Goal: Check status: Check status

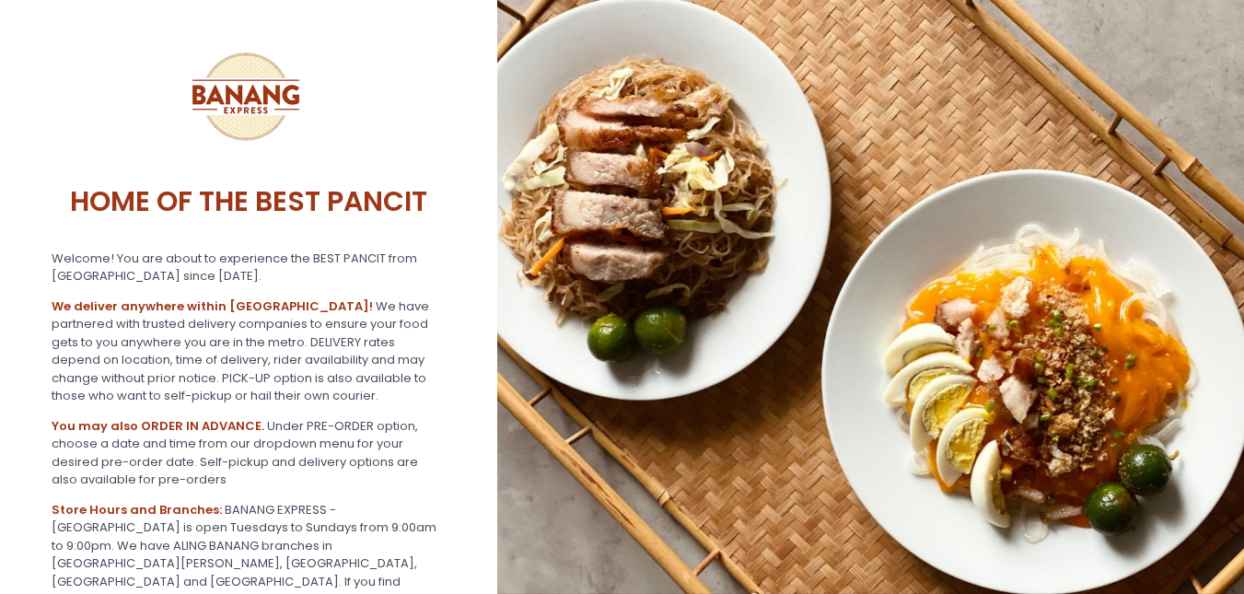
scroll to position [274, 0]
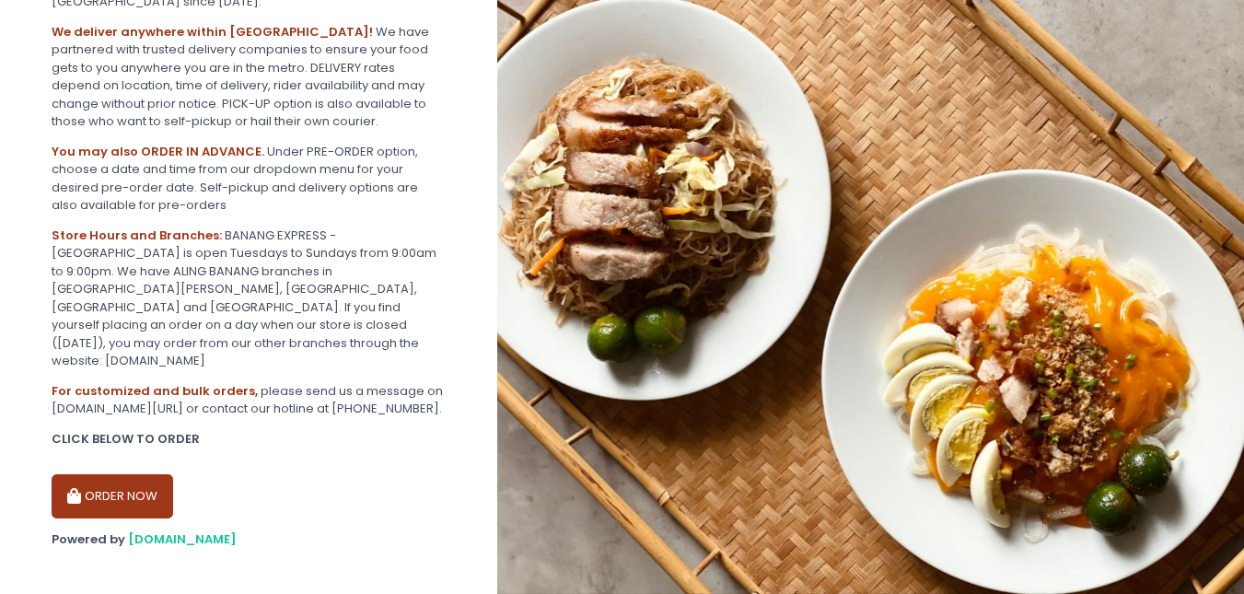
click at [81, 489] on icon "button" at bounding box center [76, 497] width 18 height 16
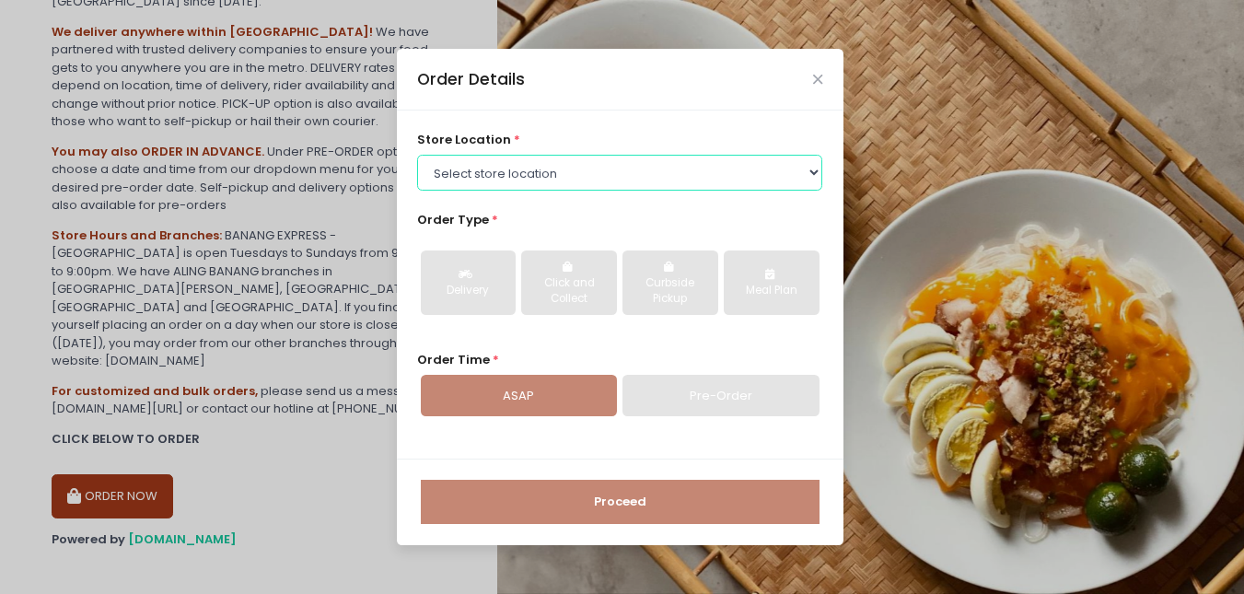
click at [542, 171] on select "Select store location BANANG EXPRESS - [GEOGRAPHIC_DATA], [GEOGRAPHIC_DATA] BAN…" at bounding box center [619, 172] width 405 height 35
select select "62ee0805b0024a001716a291"
click at [417, 155] on select "Select store location BANANG EXPRESS - [GEOGRAPHIC_DATA], [GEOGRAPHIC_DATA] BAN…" at bounding box center [619, 172] width 405 height 35
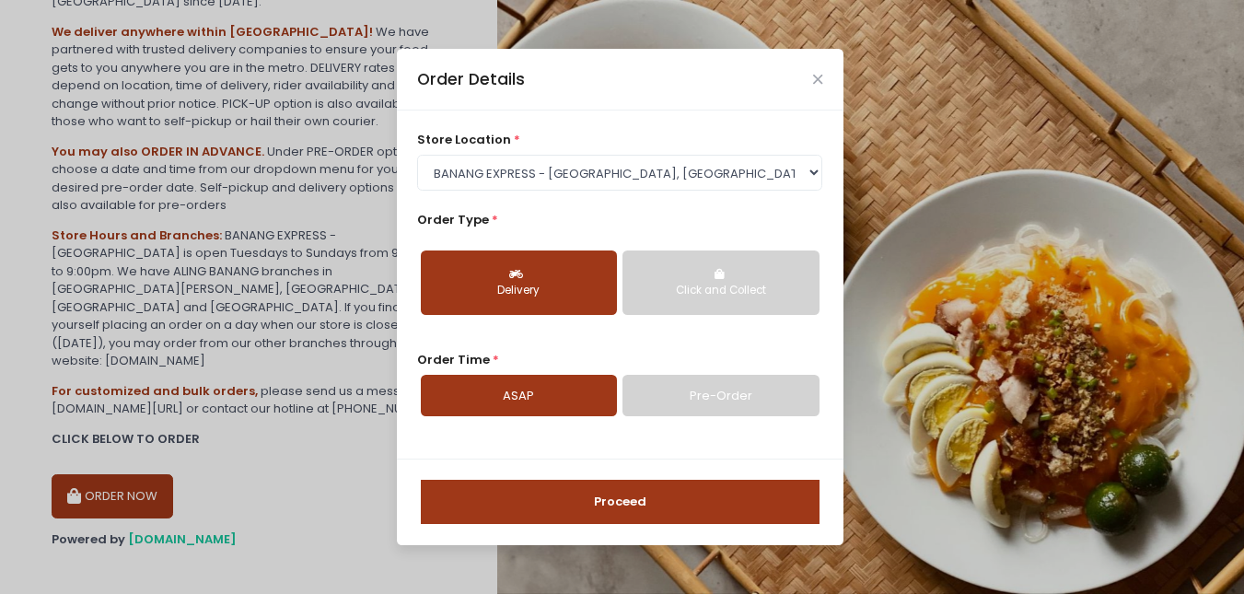
click at [557, 517] on button "Proceed" at bounding box center [620, 502] width 399 height 44
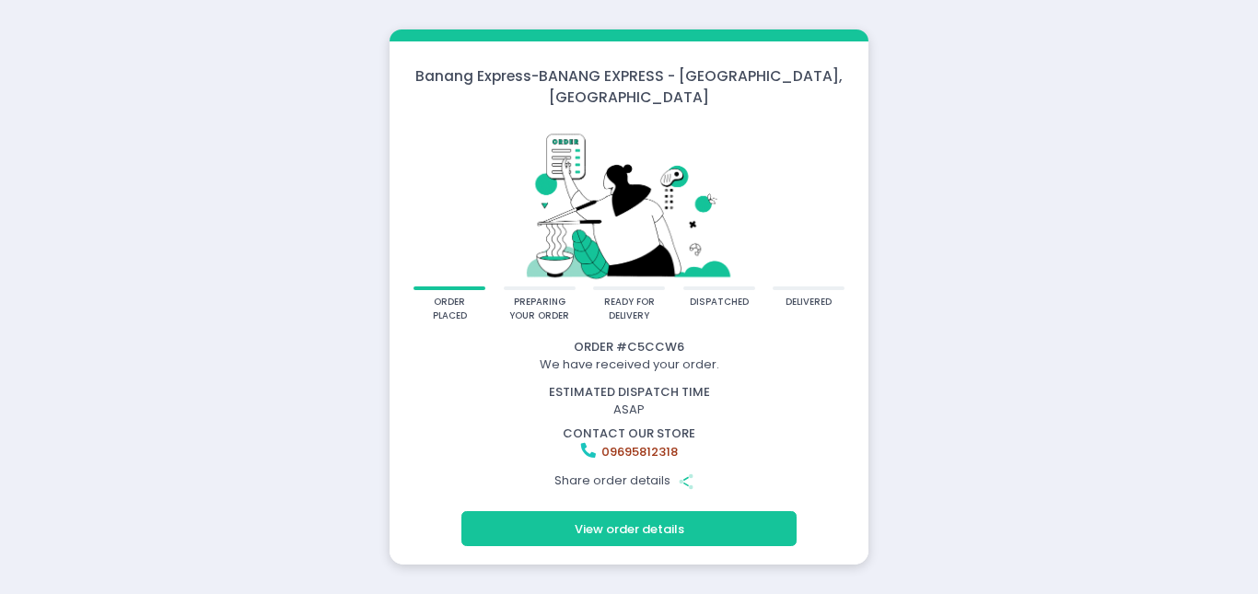
click at [659, 443] on link "09695812318" at bounding box center [639, 451] width 76 height 17
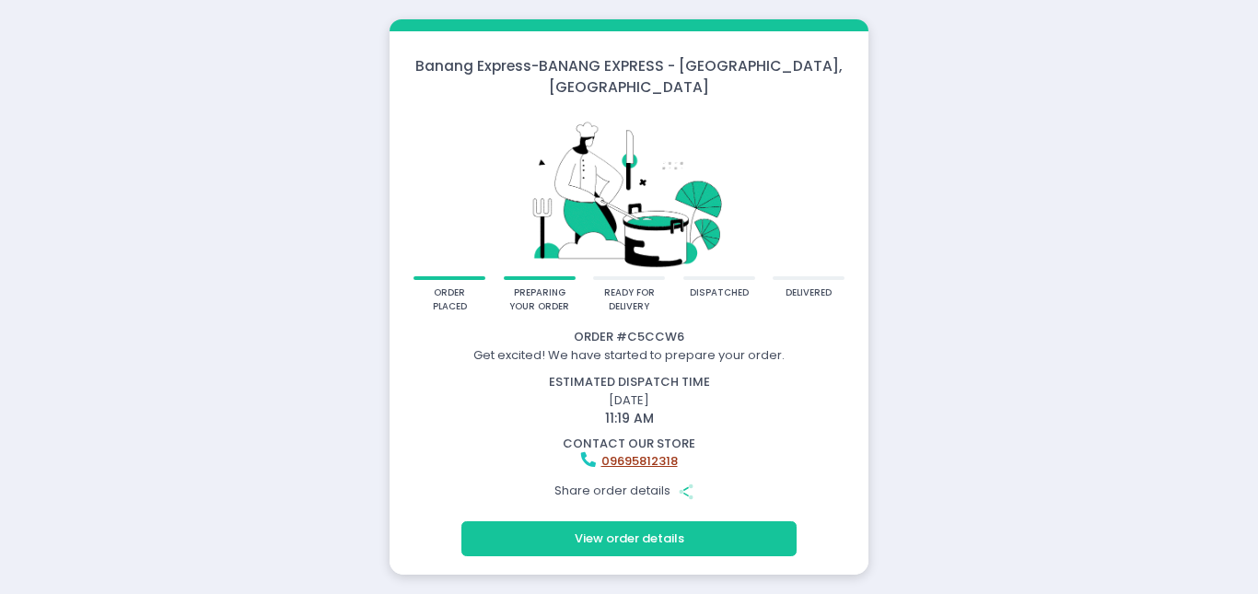
click at [644, 480] on div "Share order details Share Created with Sketch." at bounding box center [628, 490] width 473 height 35
click at [681, 490] on circle "button" at bounding box center [681, 492] width 5 height 5
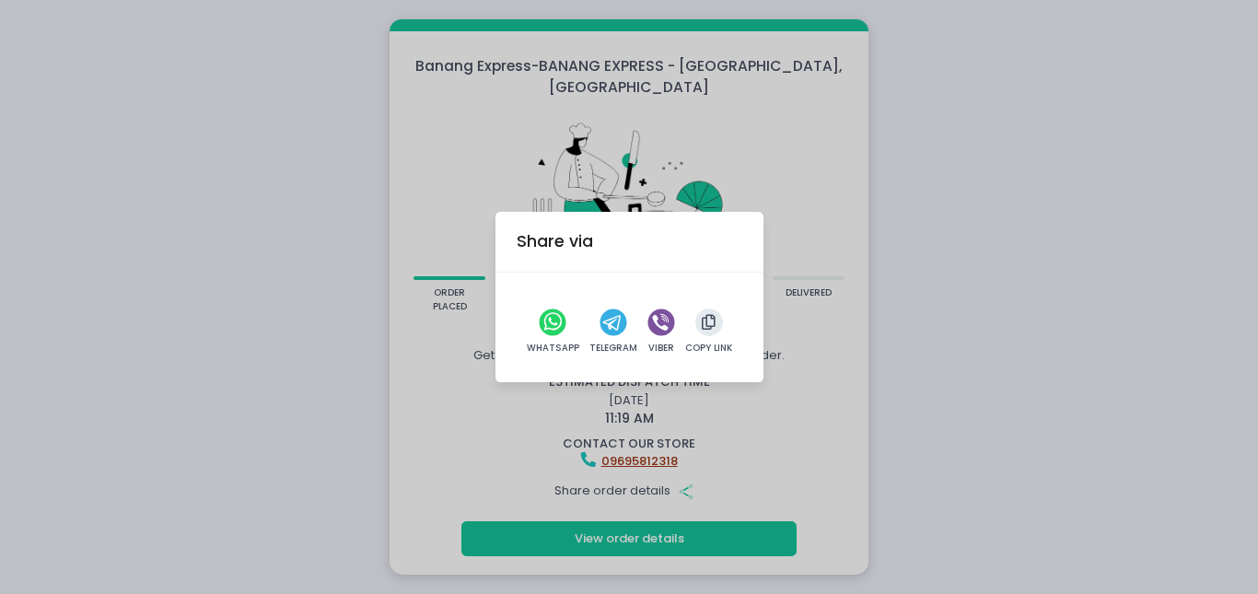
click at [610, 315] on circle "telegram" at bounding box center [613, 322] width 27 height 27
click at [652, 325] on circle "viber" at bounding box center [661, 322] width 27 height 27
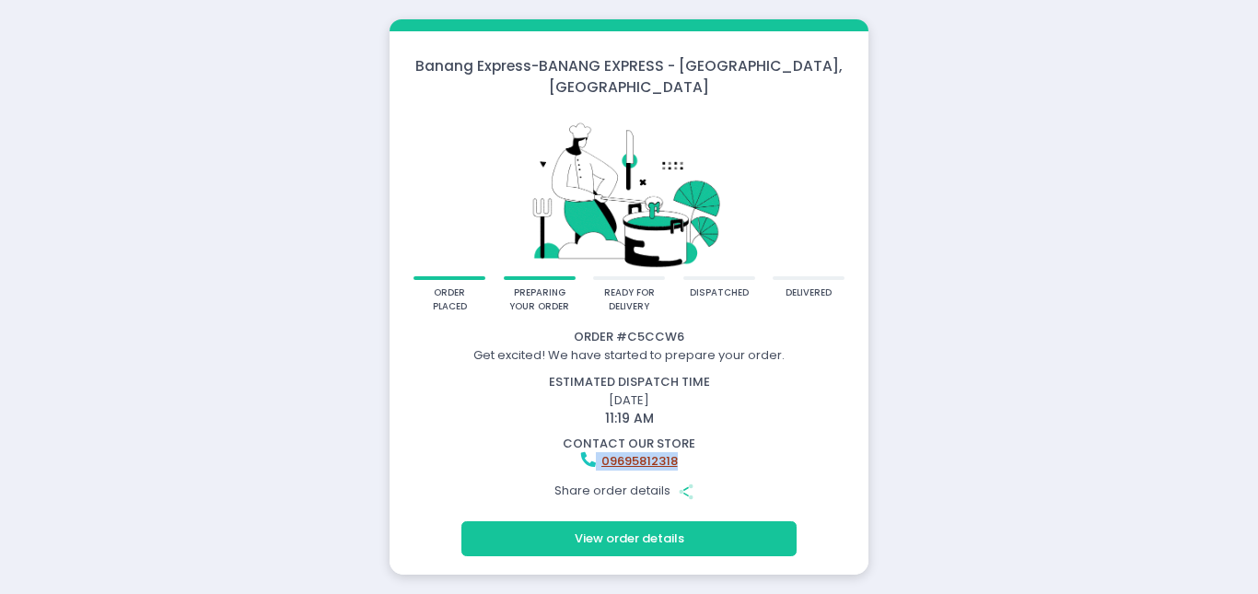
drag, startPoint x: 694, startPoint y: 445, endPoint x: 595, endPoint y: 454, distance: 99.0
click at [595, 454] on div "09695812318" at bounding box center [628, 461] width 473 height 18
copy div "09695812318"
click at [136, 156] on div "Banang Express - BANANG EXPRESS - Paco, Manila order placed preparing your orde…" at bounding box center [629, 297] width 1258 height 594
